Goal: Task Accomplishment & Management: Use online tool/utility

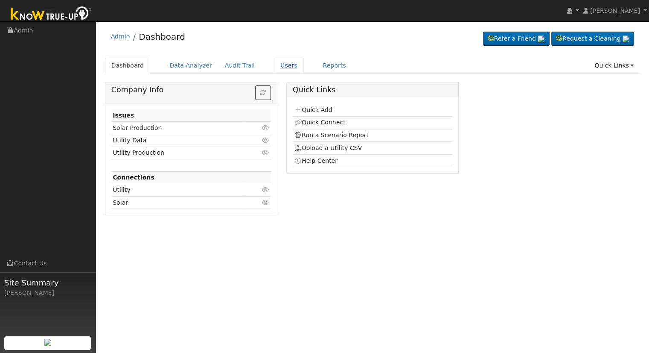
click at [279, 67] on link "Users" at bounding box center [289, 66] width 30 height 16
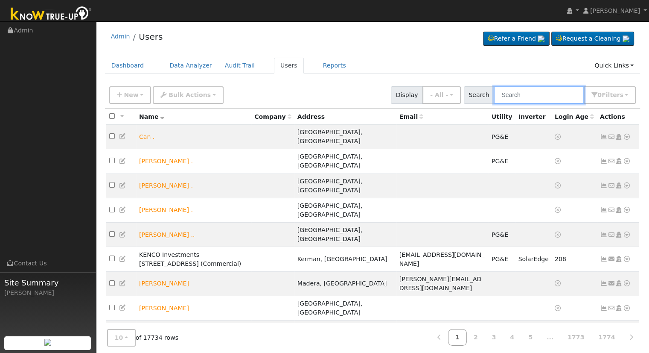
click at [531, 88] on input "text" at bounding box center [539, 95] width 91 height 18
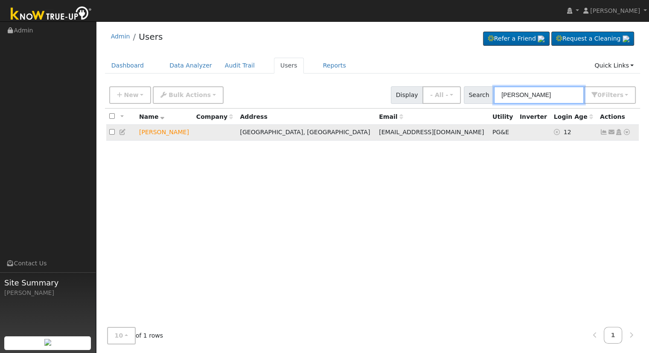
type input "edward essegian"
click at [624, 132] on icon at bounding box center [627, 132] width 8 height 6
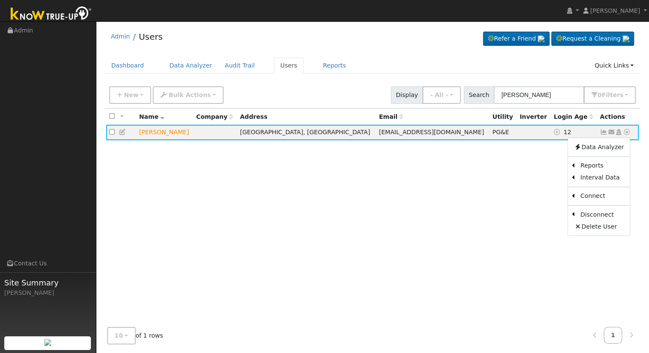
click at [0, 0] on link "Solar" at bounding box center [0, 0] width 0 height 0
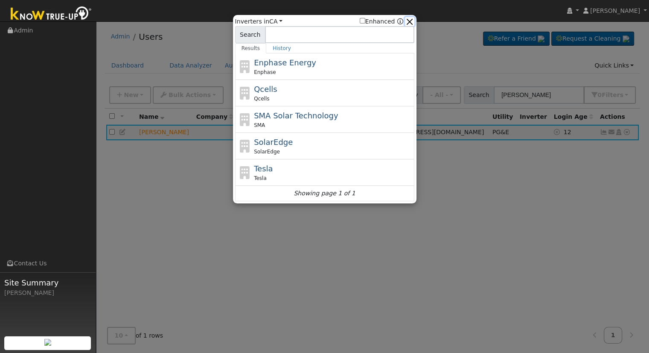
click at [413, 18] on button "button" at bounding box center [409, 21] width 9 height 9
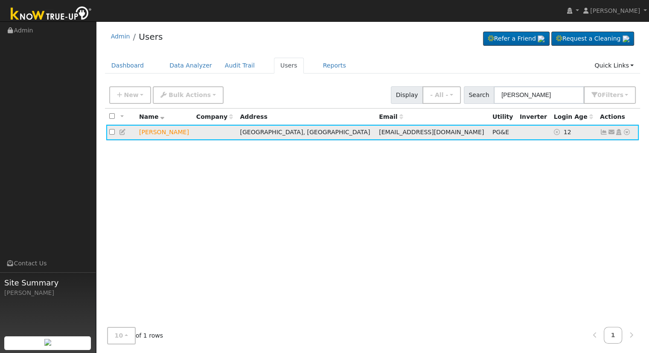
click at [626, 132] on icon at bounding box center [627, 132] width 8 height 6
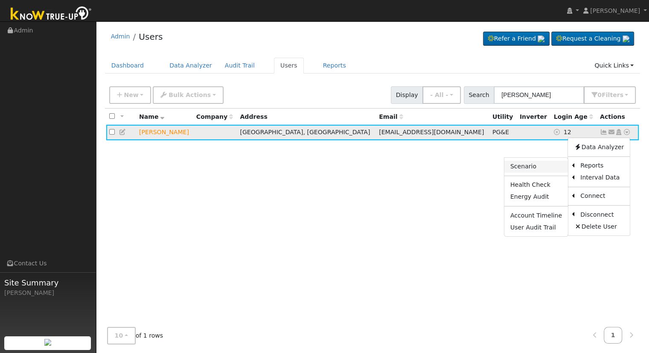
click at [527, 164] on link "Scenario" at bounding box center [537, 167] width 64 height 12
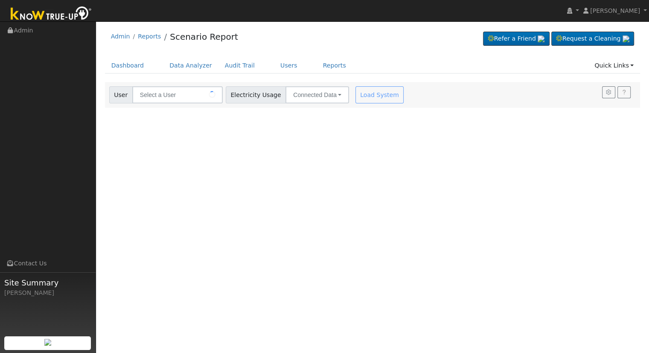
type input "[PERSON_NAME]"
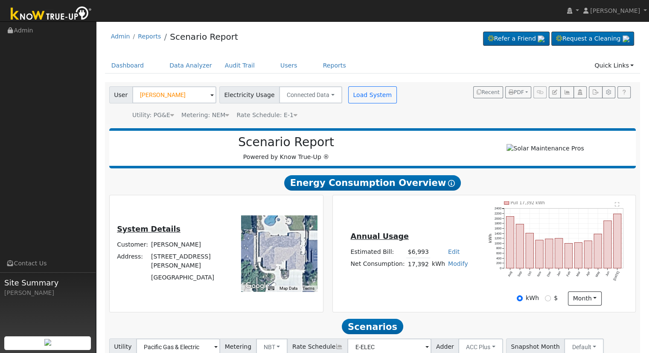
click at [449, 255] on link "Edit" at bounding box center [454, 251] width 12 height 7
type input "8000"
click at [432, 208] on div "Annual Usage Estimated Bill: $6,993 Edit Estimated Bill $ 8000 Annual Net Consu…" at bounding box center [484, 253] width 300 height 104
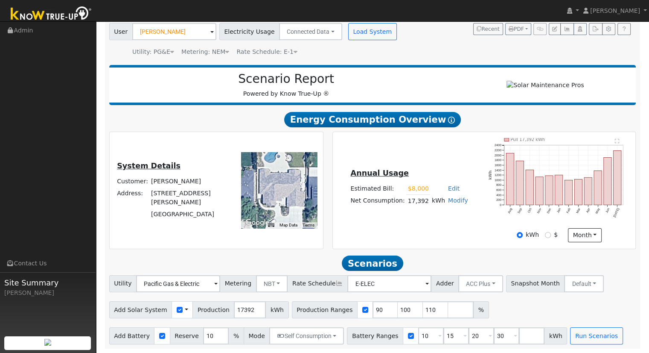
scroll to position [67, 0]
click at [423, 309] on input "110" at bounding box center [436, 309] width 26 height 17
type input "1"
type input "116.49609"
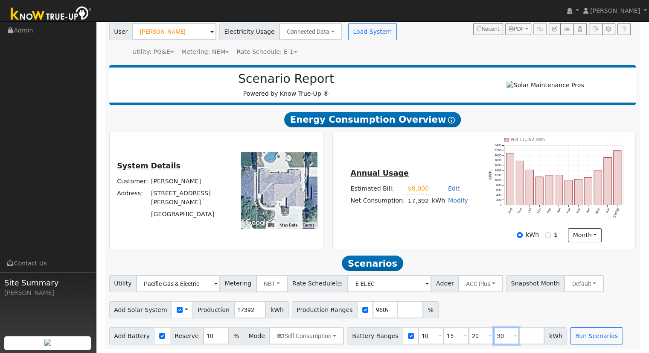
click at [494, 336] on input "30" at bounding box center [507, 335] width 26 height 17
type input "3"
type input "7"
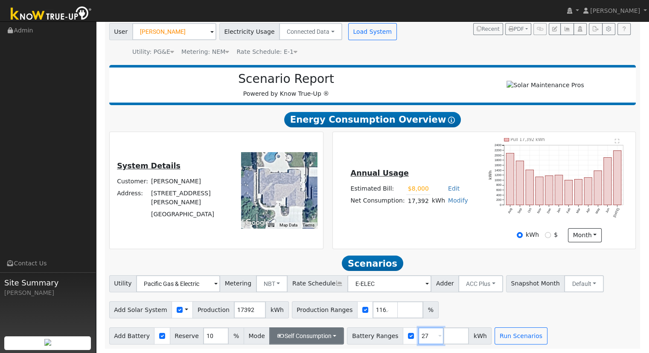
type input "27"
click at [317, 336] on button "Self Consumption" at bounding box center [306, 335] width 75 height 17
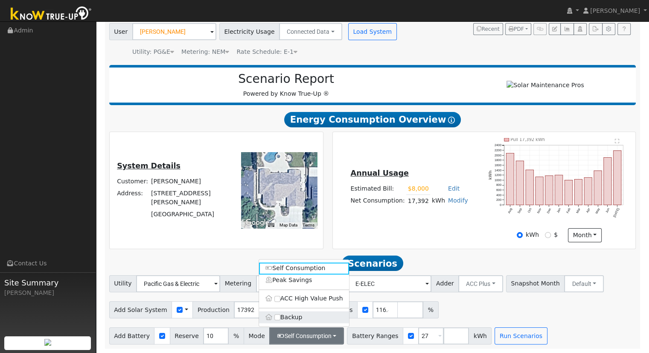
click at [306, 318] on label "Backup" at bounding box center [304, 317] width 90 height 12
click at [280, 318] on input "Backup" at bounding box center [278, 317] width 6 height 6
type input "20"
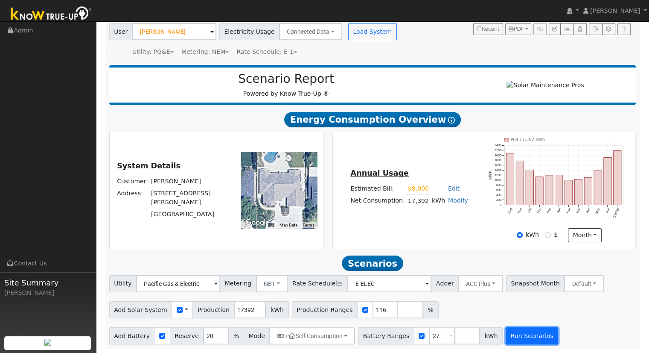
click at [516, 333] on button "Run Scenarios" at bounding box center [532, 335] width 53 height 17
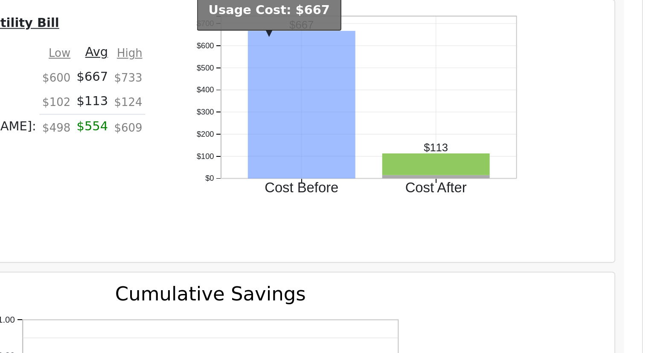
scroll to position [509, 0]
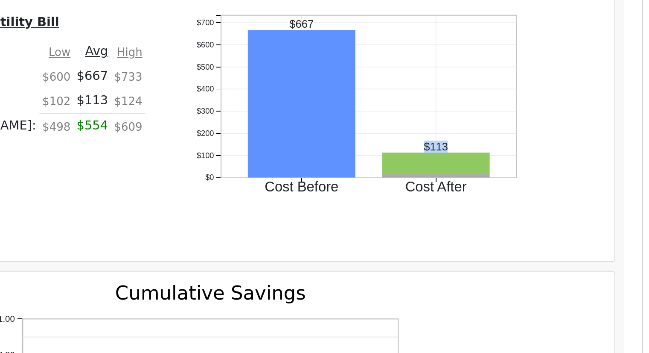
drag, startPoint x: 521, startPoint y: 209, endPoint x: 537, endPoint y: 207, distance: 15.9
click at [537, 207] on icon "Cost Before Cost After $0 $100 $200 $300 $400 $500 $600 $700 onclick="" onclick…" at bounding box center [510, 193] width 171 height 105
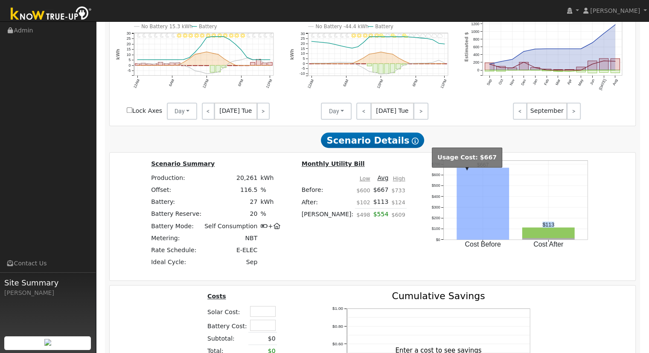
scroll to position [535, 0]
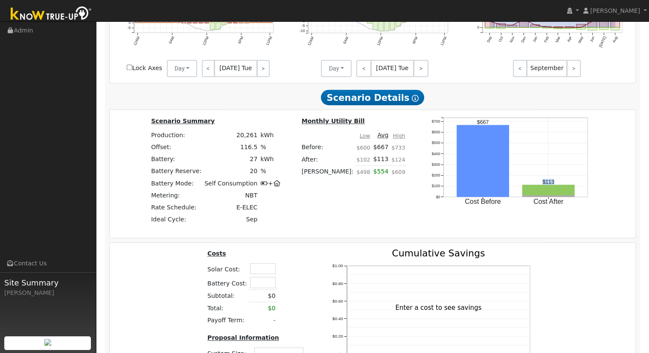
click at [536, 162] on icon "Cost Before Cost After $0 $100 $200 $300 $400 $500 $600 $700 onclick="" onclick…" at bounding box center [510, 168] width 171 height 105
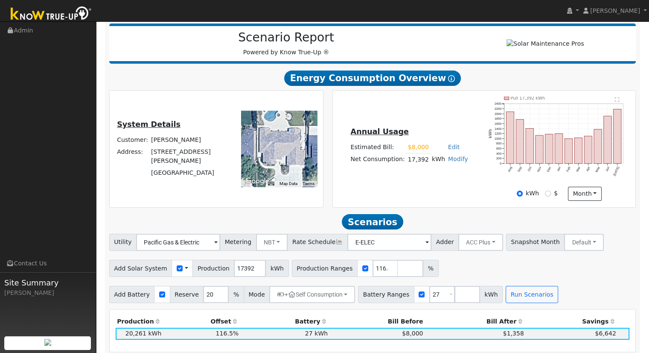
scroll to position [100, 0]
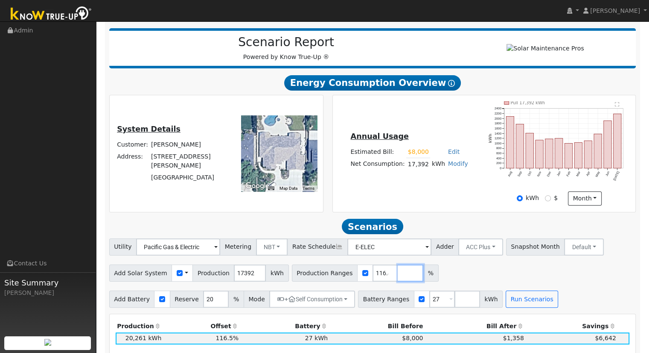
click at [398, 276] on input "number" at bounding box center [411, 272] width 26 height 17
type input "130.945262"
click at [506, 304] on button "Run Scenarios" at bounding box center [532, 298] width 53 height 17
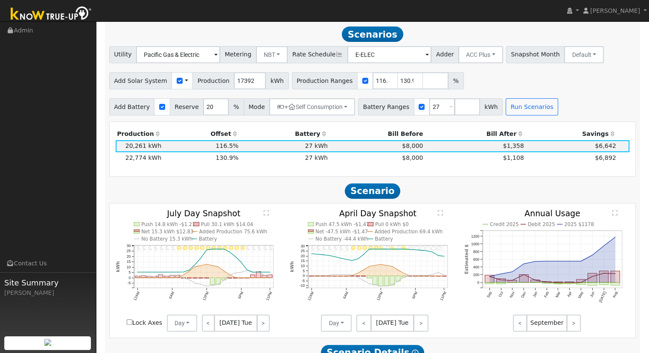
scroll to position [295, 0]
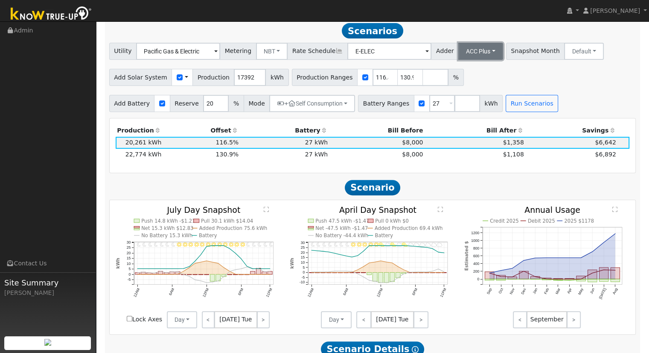
click at [465, 53] on button "ACC Plus" at bounding box center [481, 51] width 45 height 17
click at [464, 94] on link "SB-535" at bounding box center [471, 94] width 59 height 12
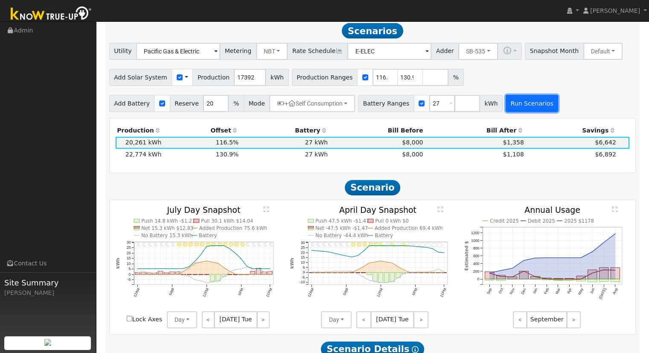
click at [506, 105] on button "Run Scenarios" at bounding box center [532, 103] width 53 height 17
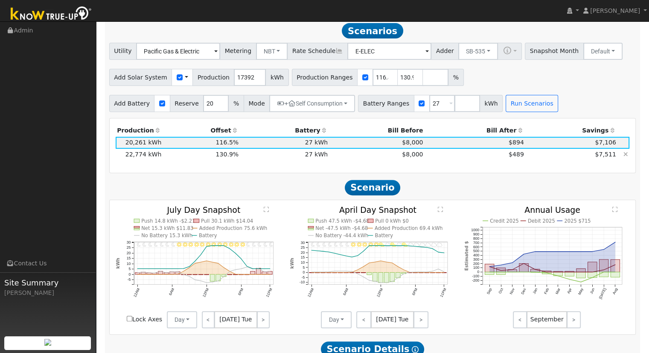
click at [134, 158] on td "22,774 kWh" at bounding box center [139, 155] width 47 height 12
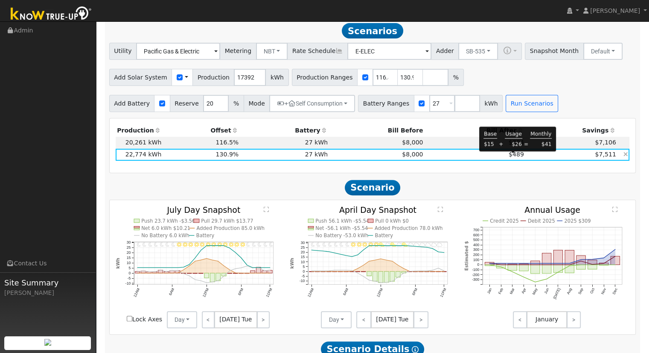
click at [511, 158] on span "$489" at bounding box center [516, 154] width 15 height 7
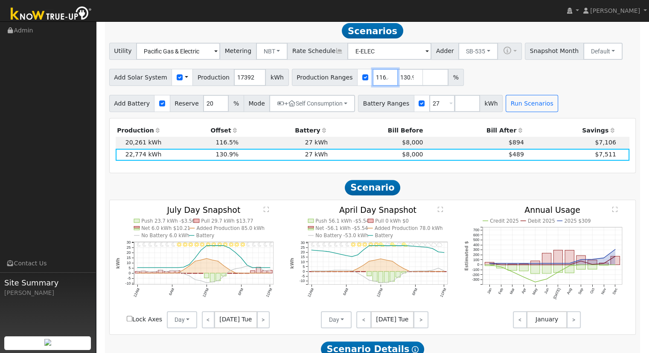
click at [373, 76] on input "116.49609" at bounding box center [386, 77] width 26 height 17
type input "130.945262"
click at [455, 105] on input "number" at bounding box center [468, 103] width 26 height 17
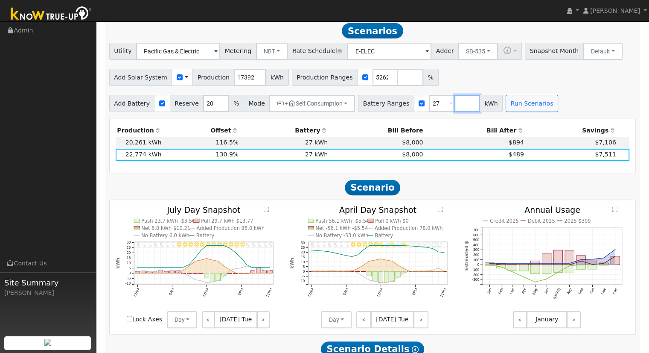
scroll to position [0, 0]
click at [542, 108] on button "Run Scenarios" at bounding box center [557, 103] width 53 height 17
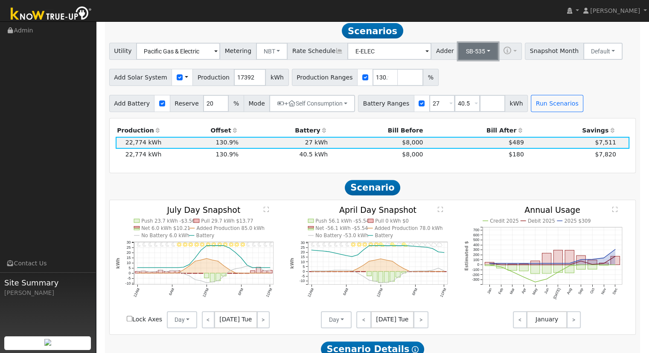
click at [467, 60] on button "SB-535" at bounding box center [479, 51] width 40 height 17
click at [457, 85] on link "ACC Plus" at bounding box center [471, 82] width 59 height 12
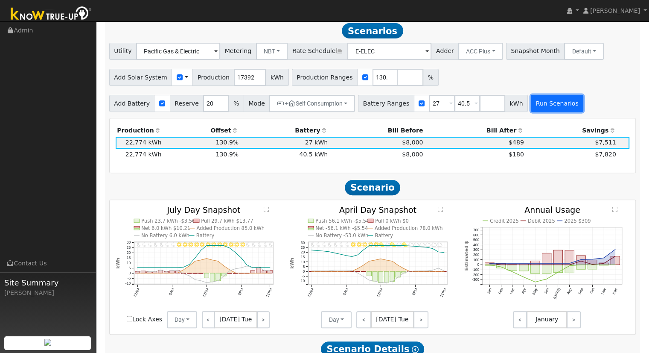
click at [536, 102] on button "Run Scenarios" at bounding box center [557, 103] width 53 height 17
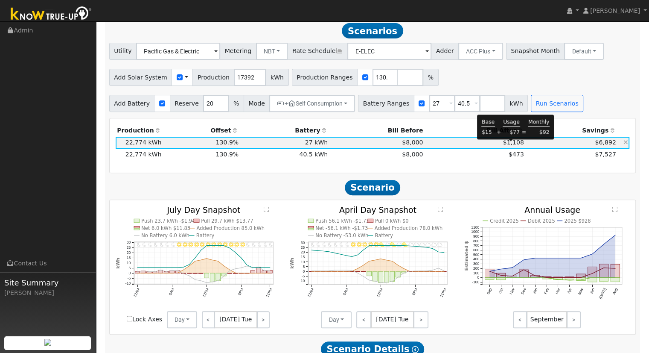
click at [513, 144] on span "$1,108" at bounding box center [513, 142] width 21 height 7
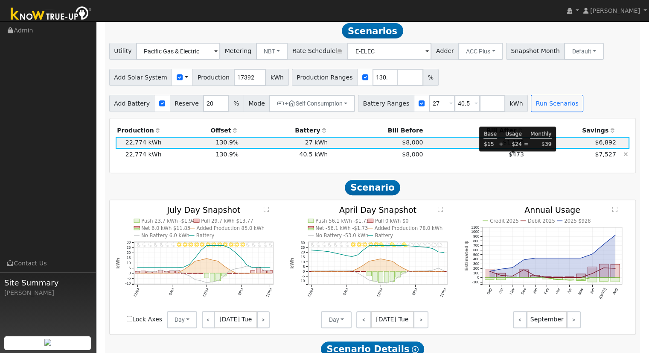
click at [515, 158] on span "$473" at bounding box center [516, 154] width 15 height 7
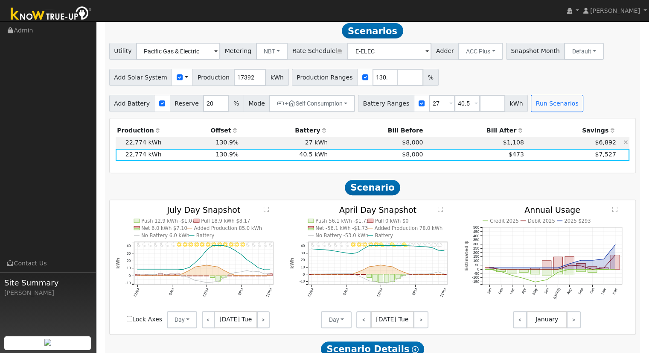
click at [357, 146] on td "$8,000" at bounding box center [377, 143] width 95 height 12
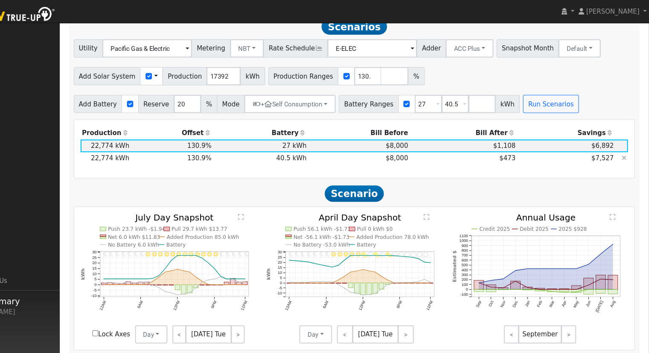
scroll to position [301, 0]
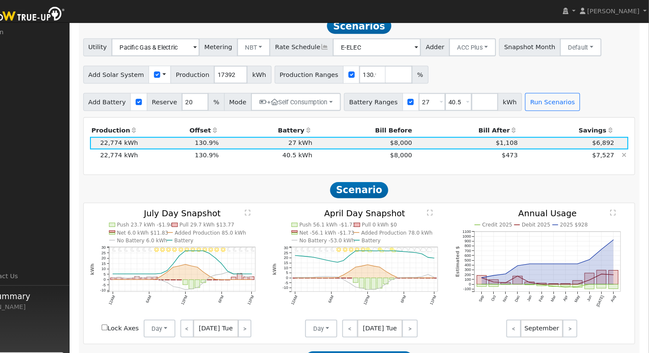
click at [626, 151] on icon at bounding box center [626, 148] width 5 height 6
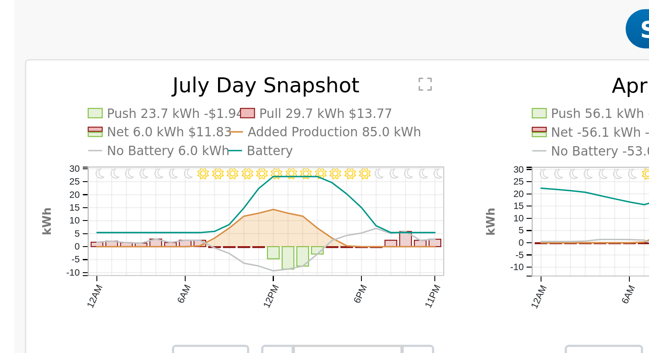
scroll to position [409, 0]
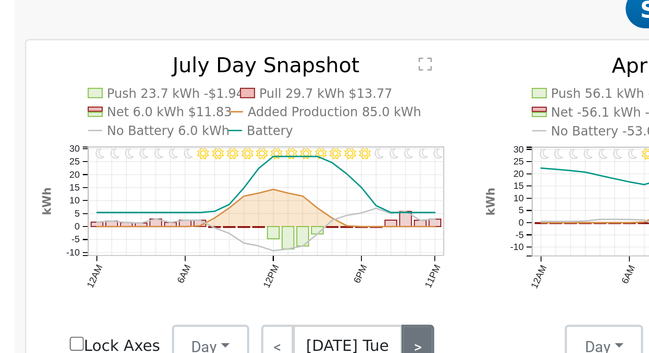
click at [264, 199] on link ">" at bounding box center [263, 200] width 13 height 17
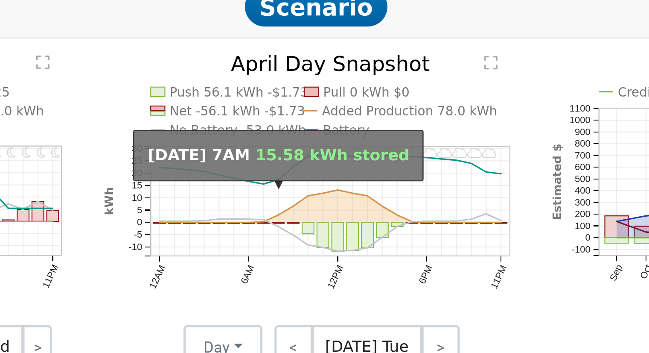
click at [335, 134] on circle "onclick=""" at bounding box center [334, 133] width 1 height 1
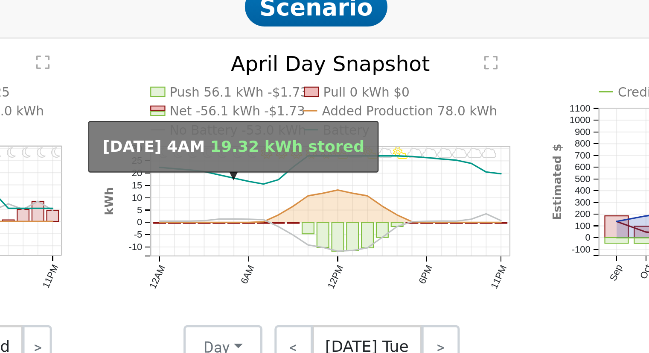
click at [352, 137] on circle "onclick=""" at bounding box center [351, 136] width 1 height 1
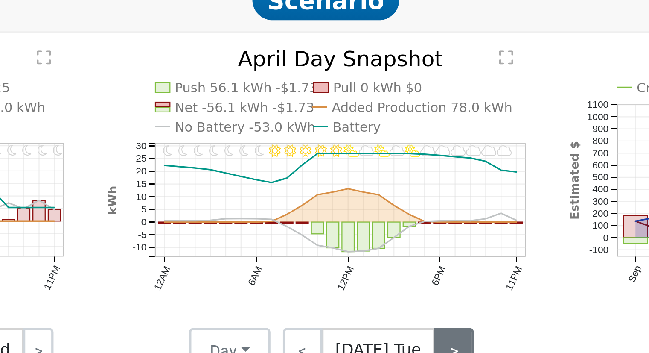
click at [417, 198] on link ">" at bounding box center [421, 200] width 15 height 17
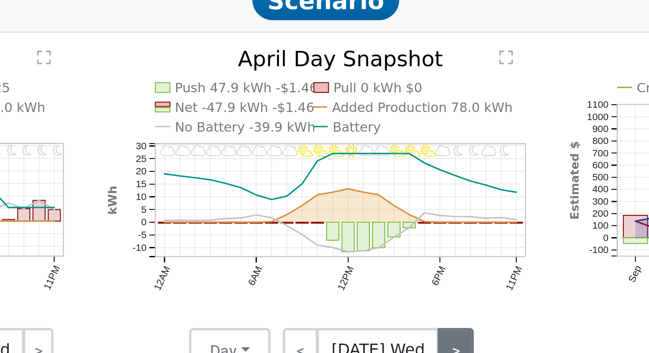
click at [417, 198] on link ">" at bounding box center [422, 200] width 14 height 17
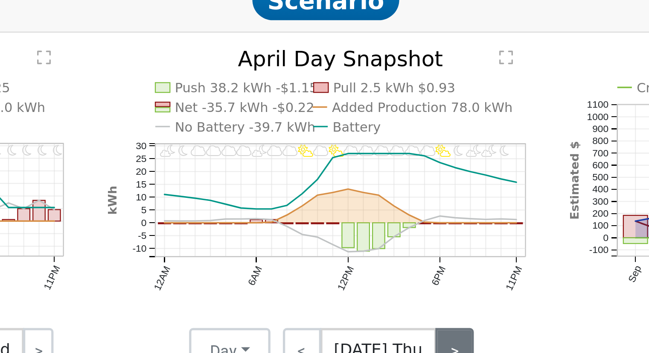
click at [424, 196] on link ">" at bounding box center [421, 200] width 15 height 17
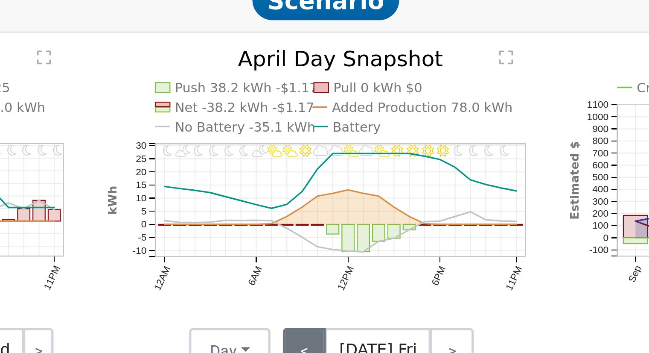
click at [368, 197] on link "<" at bounding box center [364, 200] width 17 height 17
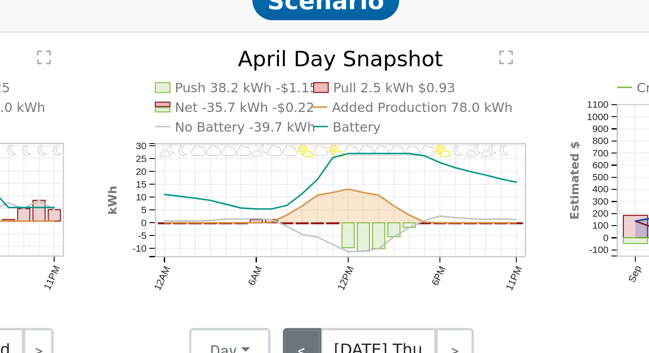
click at [363, 199] on link "<" at bounding box center [363, 200] width 15 height 17
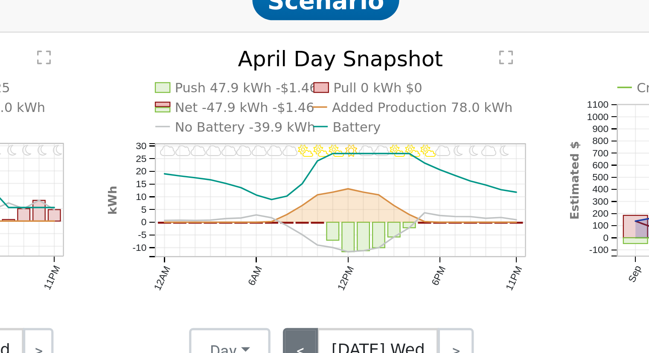
click at [366, 197] on link "<" at bounding box center [363, 200] width 14 height 17
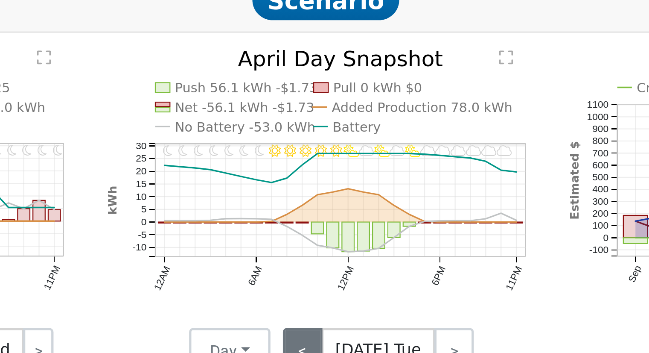
click at [366, 197] on link "<" at bounding box center [363, 200] width 15 height 17
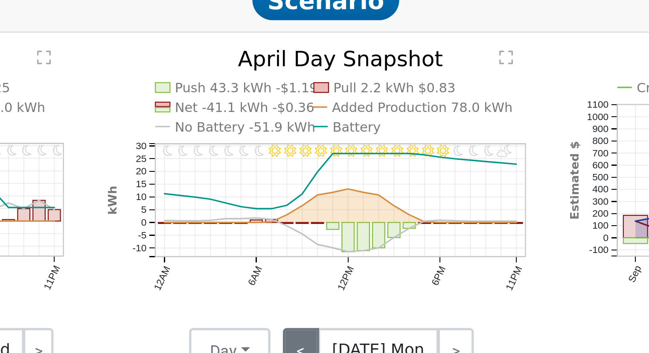
click at [366, 197] on link "<" at bounding box center [363, 200] width 14 height 17
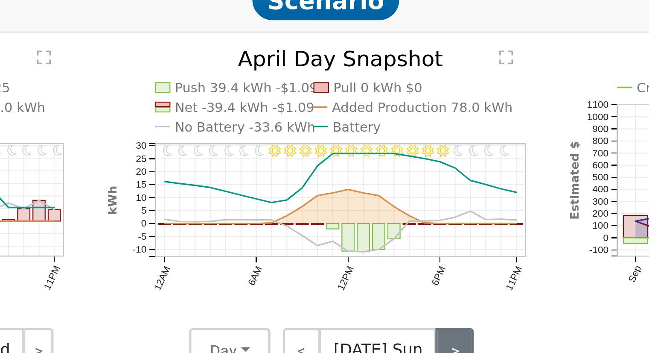
click at [419, 199] on link ">" at bounding box center [421, 200] width 15 height 17
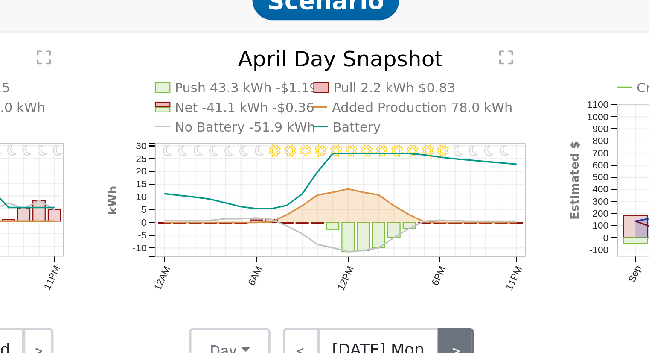
click at [419, 198] on link ">" at bounding box center [422, 200] width 14 height 17
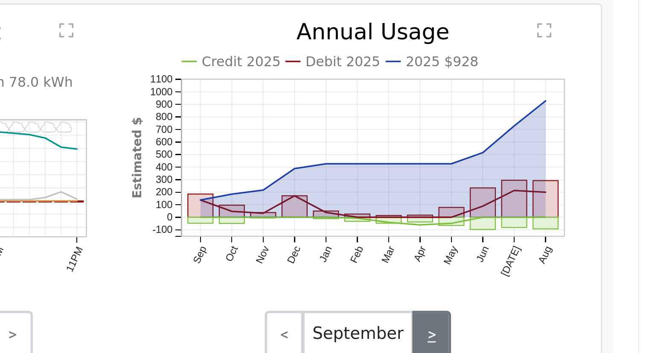
click at [573, 198] on link ">" at bounding box center [574, 200] width 14 height 17
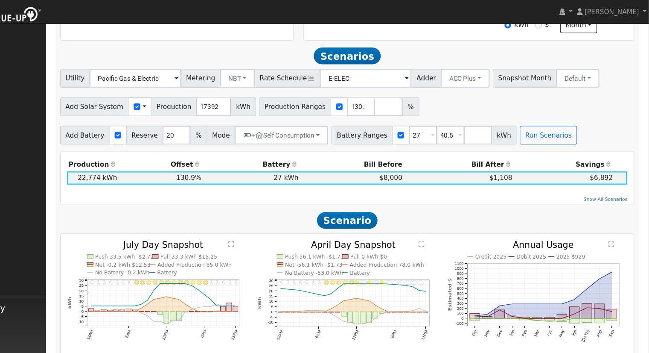
scroll to position [275, 0]
drag, startPoint x: 475, startPoint y: 79, endPoint x: 477, endPoint y: 94, distance: 16.0
click at [475, 79] on button "ACC Plus" at bounding box center [481, 72] width 45 height 17
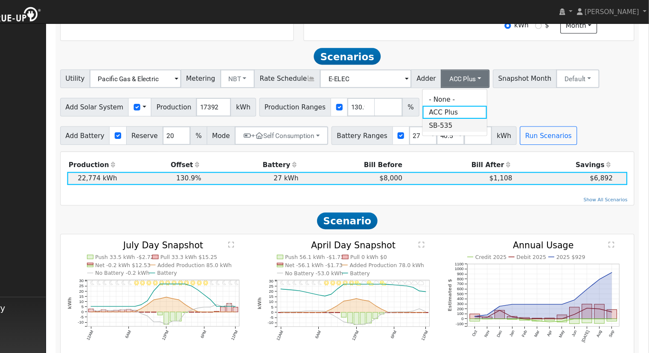
click at [470, 117] on link "SB-535" at bounding box center [471, 115] width 59 height 12
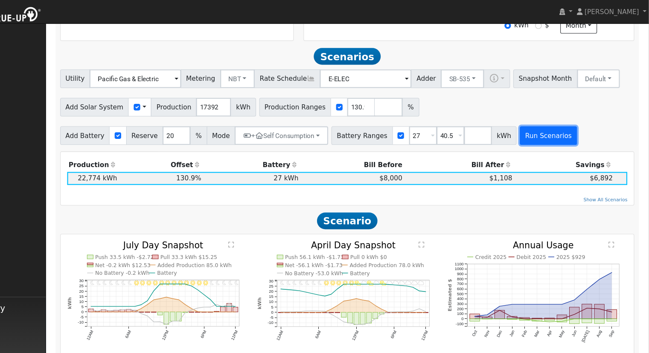
click at [531, 129] on button "Run Scenarios" at bounding box center [557, 124] width 53 height 17
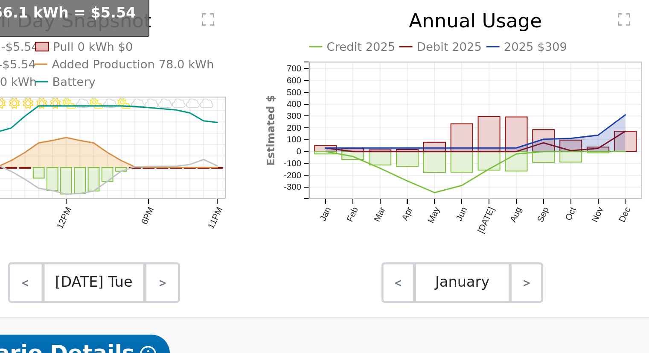
scroll to position [301, 0]
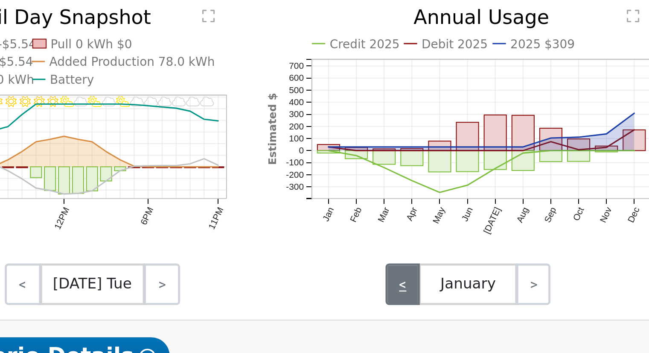
click at [520, 316] on link "<" at bounding box center [520, 313] width 14 height 17
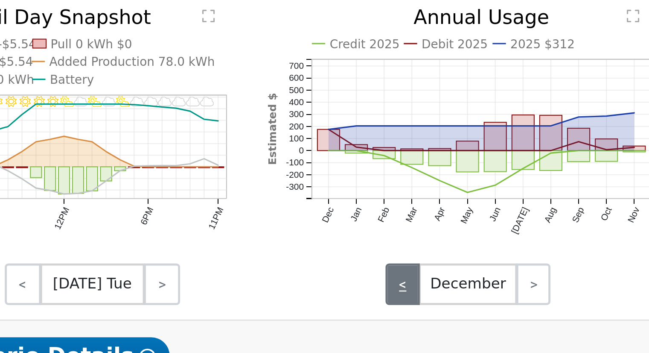
click at [520, 316] on link "<" at bounding box center [520, 313] width 14 height 17
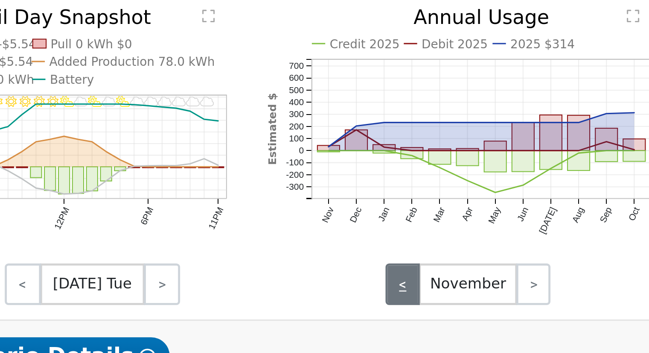
click at [520, 316] on link "<" at bounding box center [520, 313] width 14 height 17
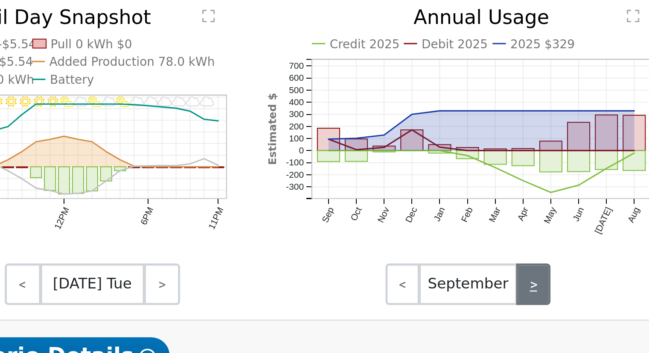
click at [572, 318] on link ">" at bounding box center [574, 313] width 14 height 17
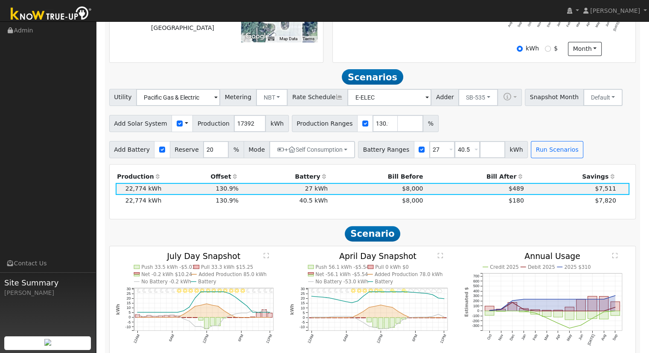
scroll to position [249, 0]
click at [468, 103] on button "SB-535" at bounding box center [479, 97] width 40 height 17
click at [462, 130] on link "ACC Plus" at bounding box center [471, 128] width 59 height 12
click at [455, 150] on input "40.5" at bounding box center [468, 149] width 26 height 17
type input "4"
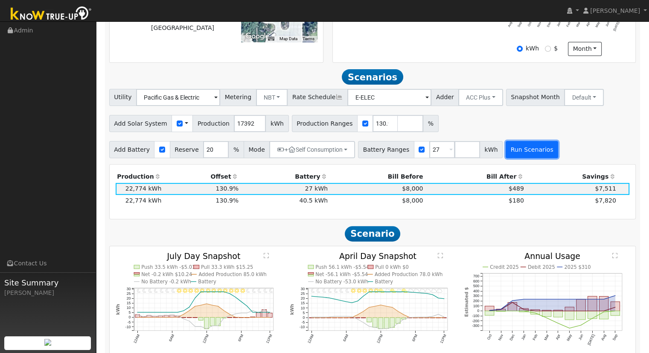
click at [506, 151] on button "Run Scenarios" at bounding box center [532, 149] width 53 height 17
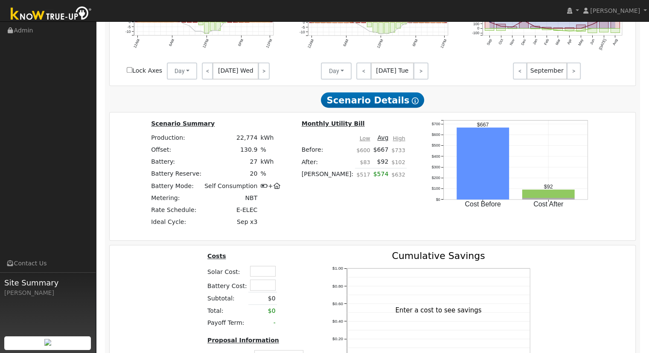
scroll to position [594, 0]
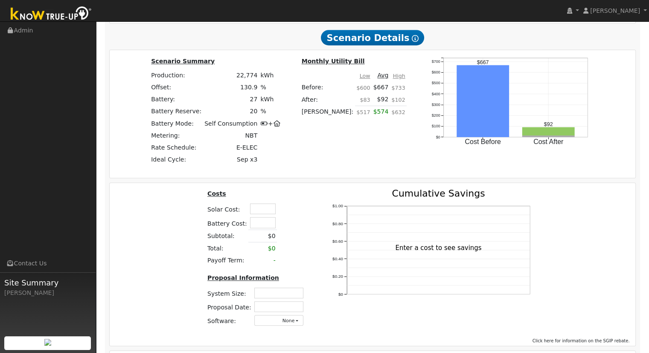
drag, startPoint x: 259, startPoint y: 215, endPoint x: 257, endPoint y: 169, distance: 45.7
click at [259, 214] on input "text" at bounding box center [263, 208] width 26 height 11
type input "$69,850"
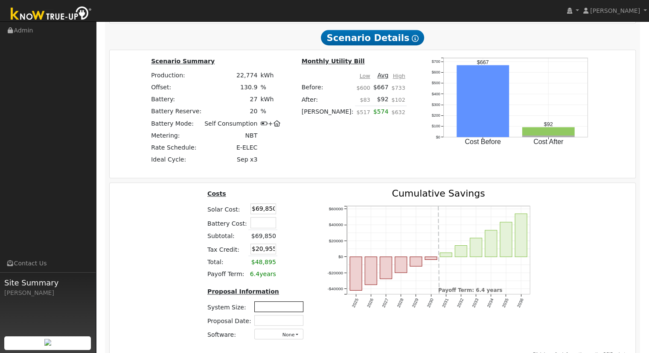
click at [270, 311] on input "text" at bounding box center [278, 306] width 49 height 11
type input "15.48"
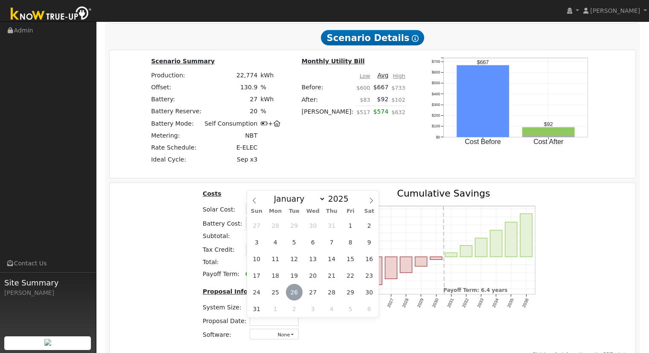
click at [293, 292] on span "26" at bounding box center [294, 291] width 17 height 17
type input "08/26/2025"
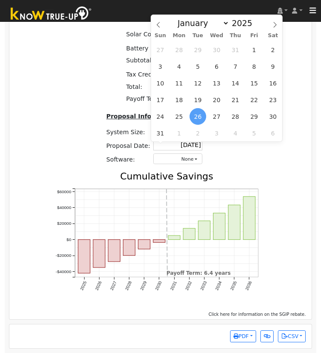
scroll to position [989, 0]
click at [89, 131] on div "Costs Solar Cost: $69,850 Battery Cost: Subtotal: $69,850 Tax Credit: $20,955 T…" at bounding box center [160, 160] width 309 height 293
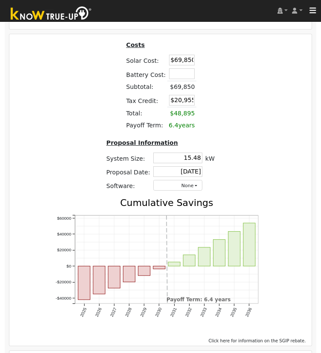
scroll to position [946, 0]
